Goal: Task Accomplishment & Management: Complete application form

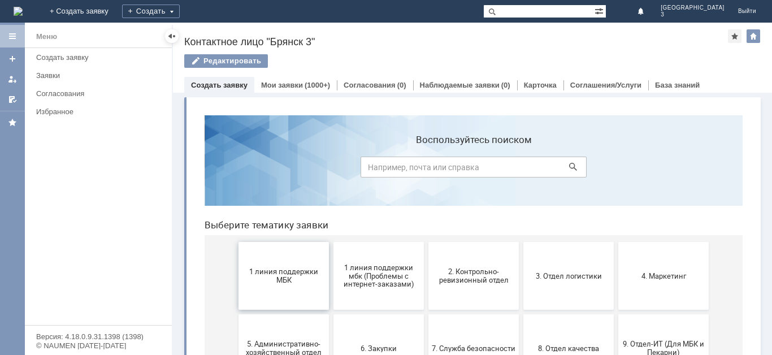
click at [288, 280] on span "1 линия поддержки МБК" at bounding box center [284, 275] width 84 height 17
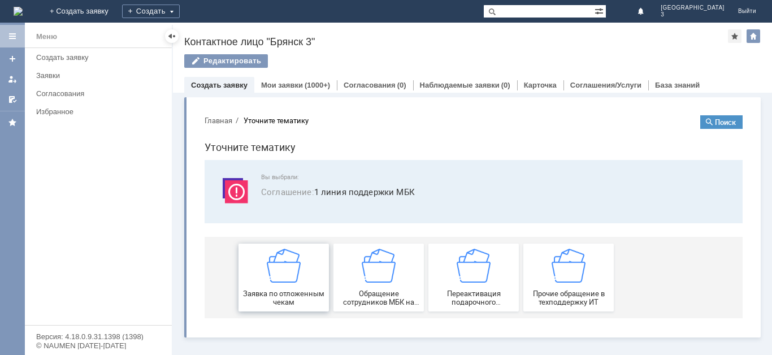
click at [294, 288] on div "Заявка по отложенным чекам" at bounding box center [284, 278] width 84 height 58
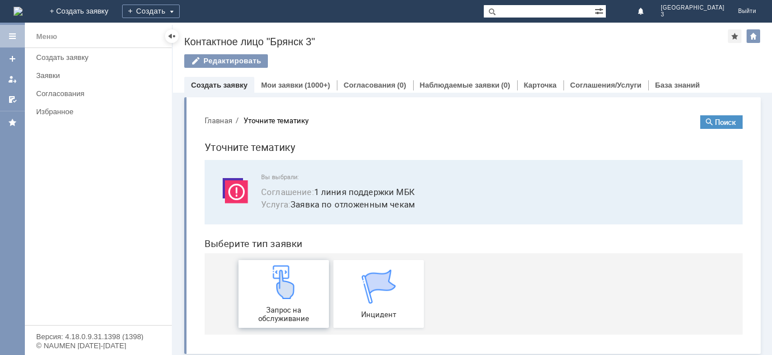
click at [287, 297] on img at bounding box center [284, 282] width 34 height 34
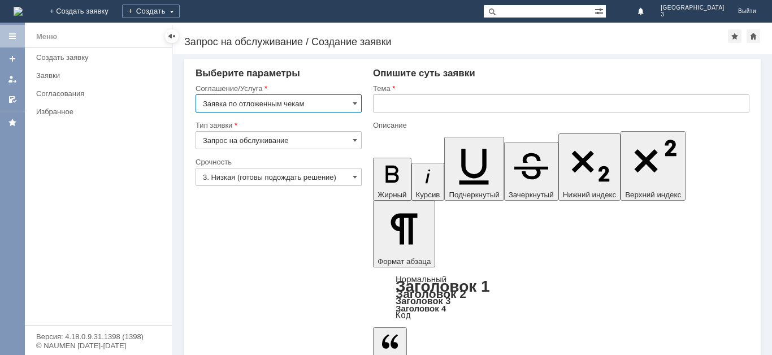
click at [295, 175] on input "3. Низкая (готовы подождать решение)" at bounding box center [279, 177] width 166 height 18
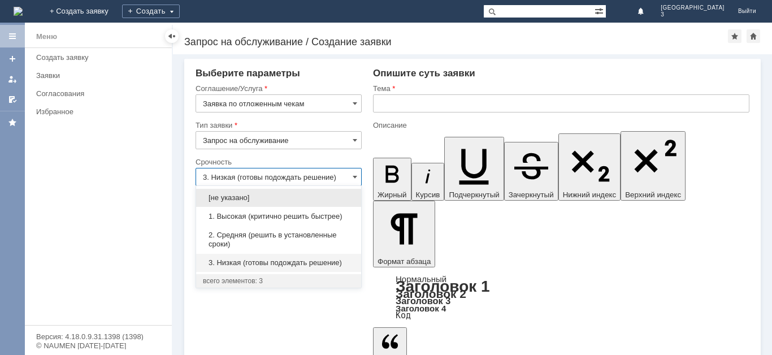
click at [257, 233] on span "2. Средняя (решить в установленные сроки)" at bounding box center [279, 240] width 152 height 18
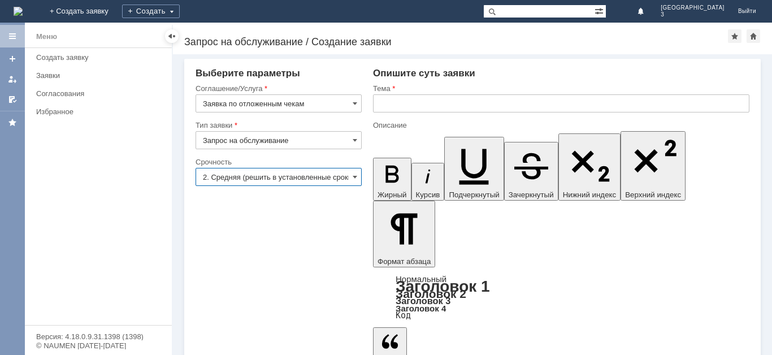
type input "2. Средняя (решить в установленные сроки)"
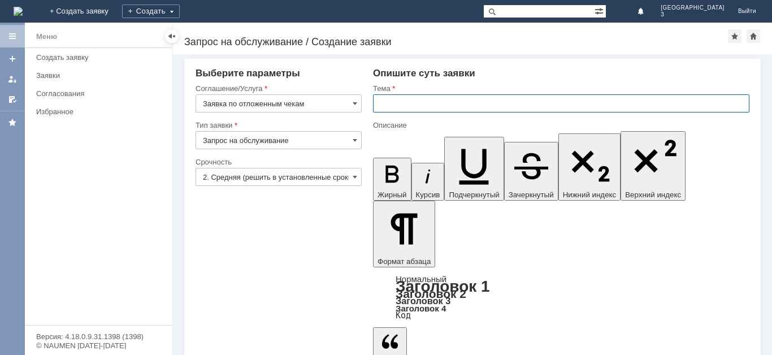
click at [396, 104] on input "text" at bounding box center [561, 103] width 377 height 18
type input "отл чек"
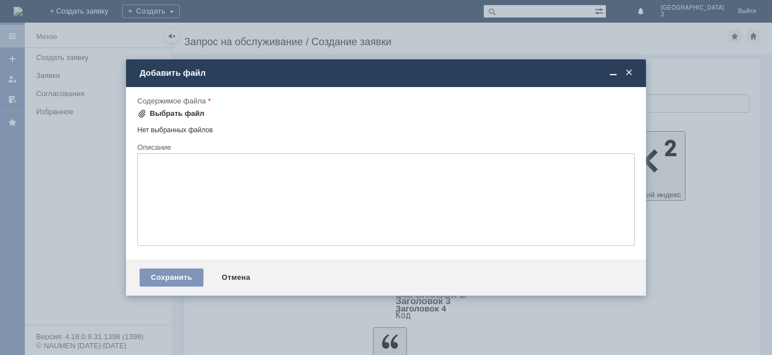
click at [142, 111] on span at bounding box center [141, 113] width 9 height 9
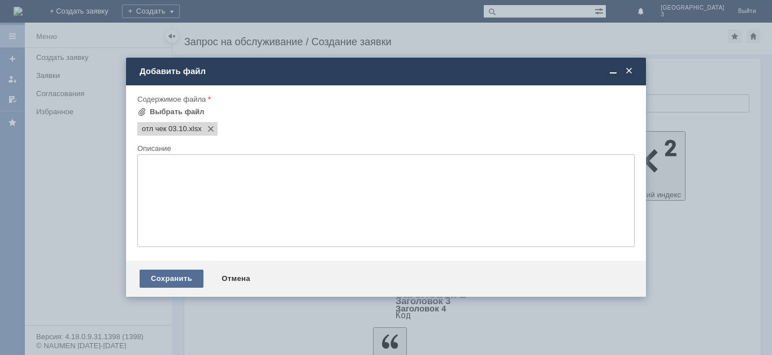
click at [170, 277] on div "Сохранить" at bounding box center [172, 279] width 64 height 18
